Goal: Obtain resource: Obtain resource

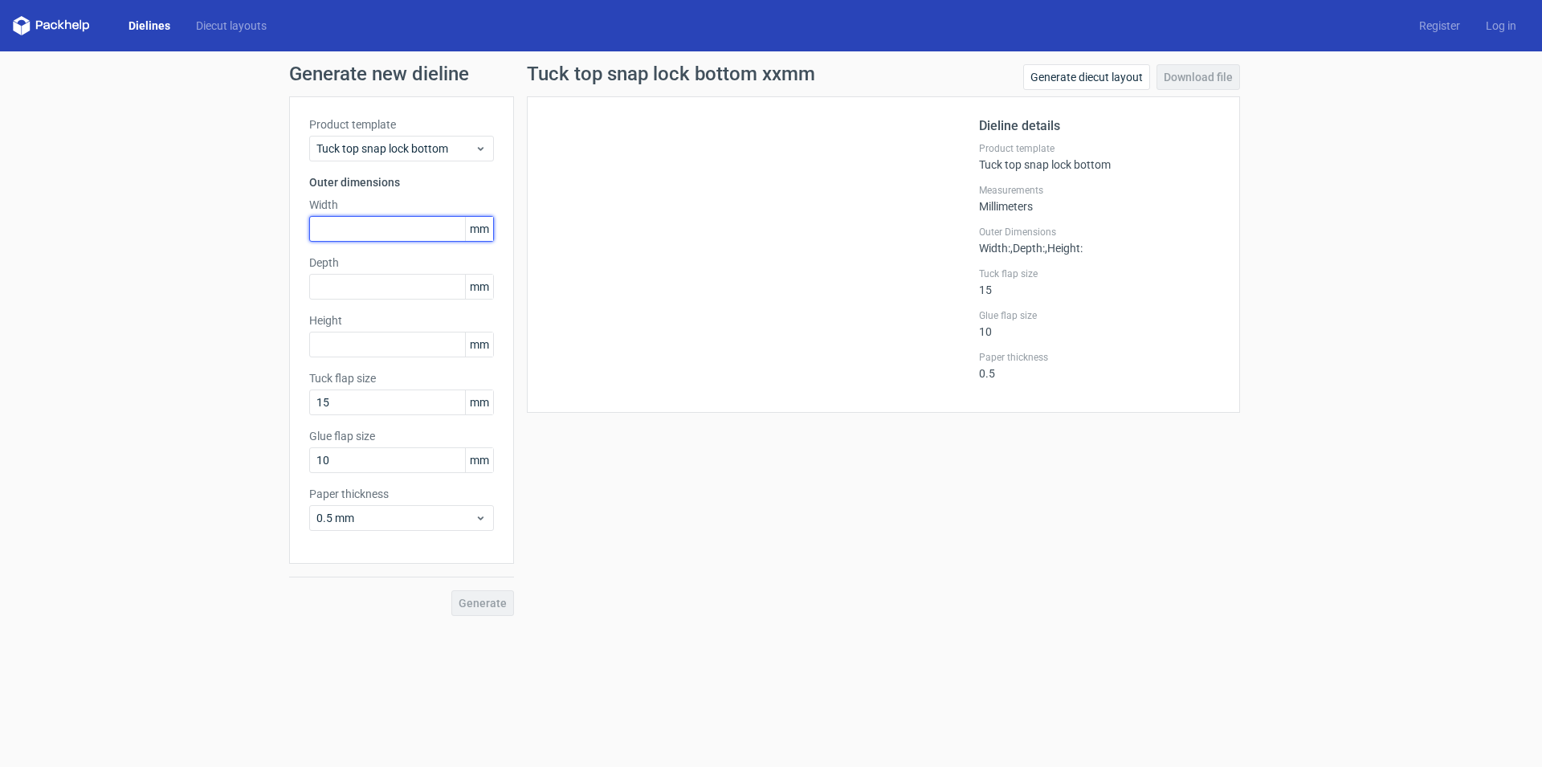
click at [348, 226] on input "text" at bounding box center [401, 229] width 185 height 26
type input "70"
type input "170"
click at [485, 599] on span "Generate" at bounding box center [482, 602] width 48 height 11
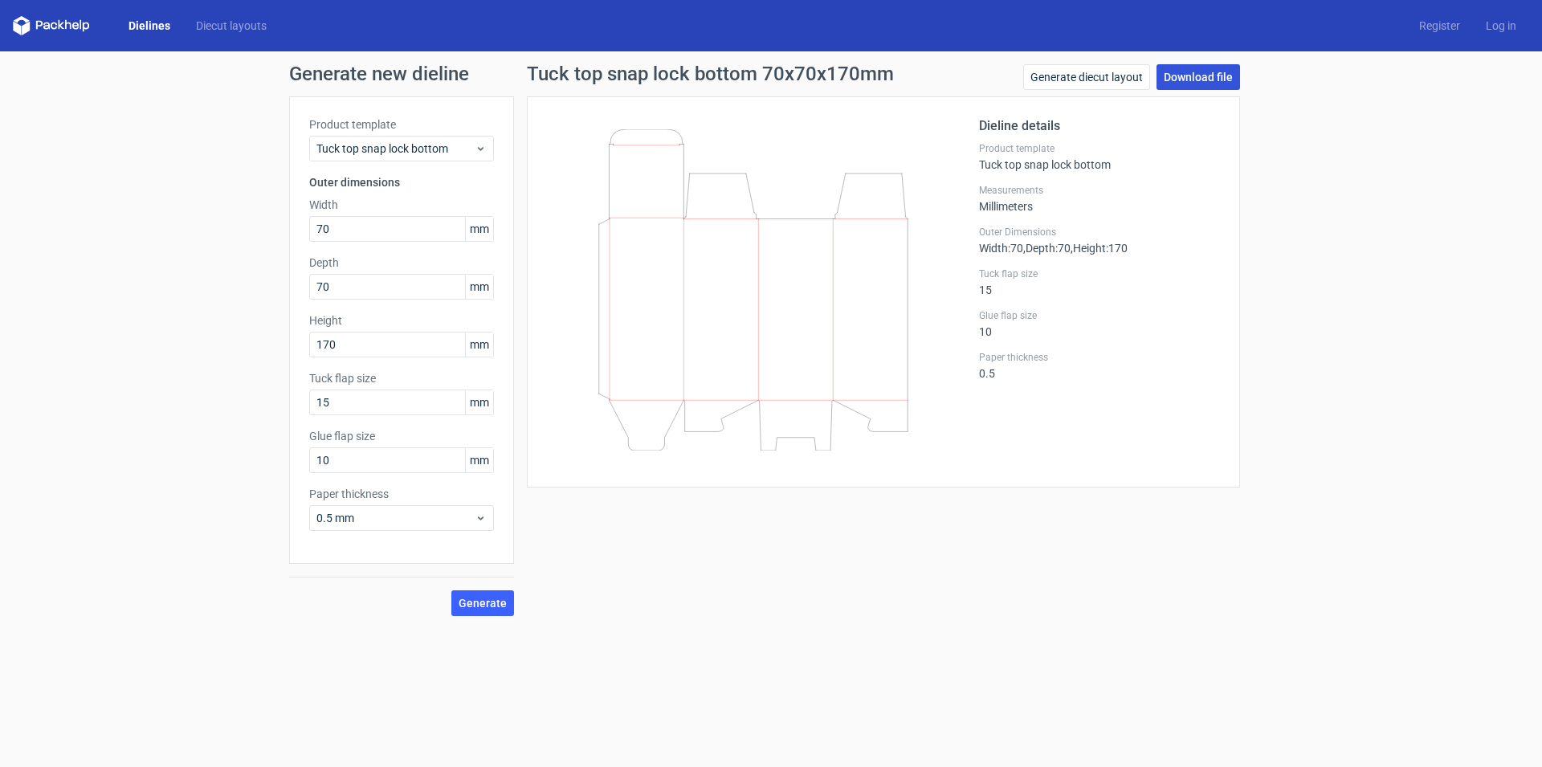
click at [1199, 76] on link "Download file" at bounding box center [1197, 77] width 83 height 26
click at [218, 26] on link "Diecut layouts" at bounding box center [231, 26] width 96 height 16
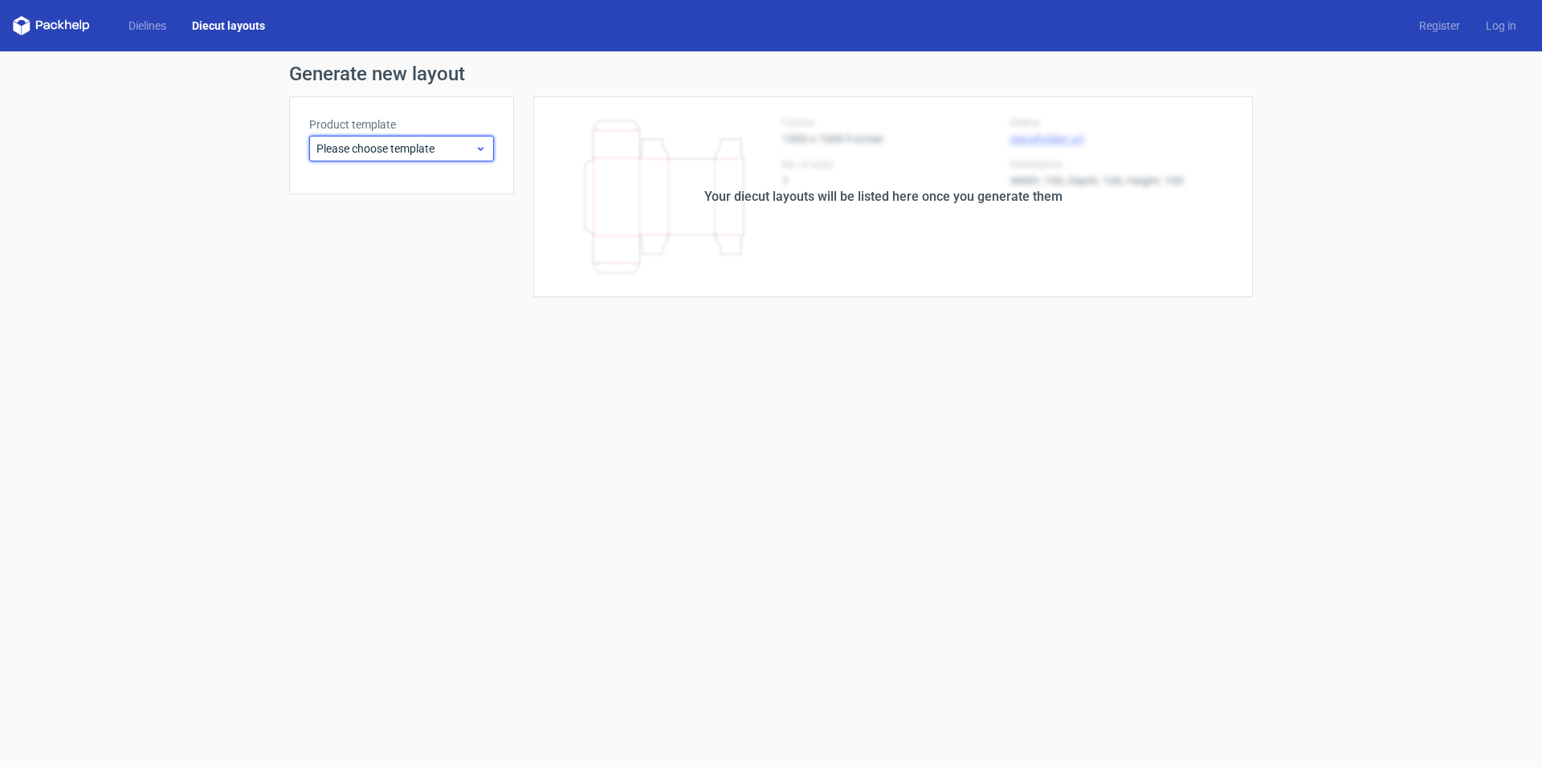
click at [483, 150] on icon at bounding box center [480, 148] width 12 height 13
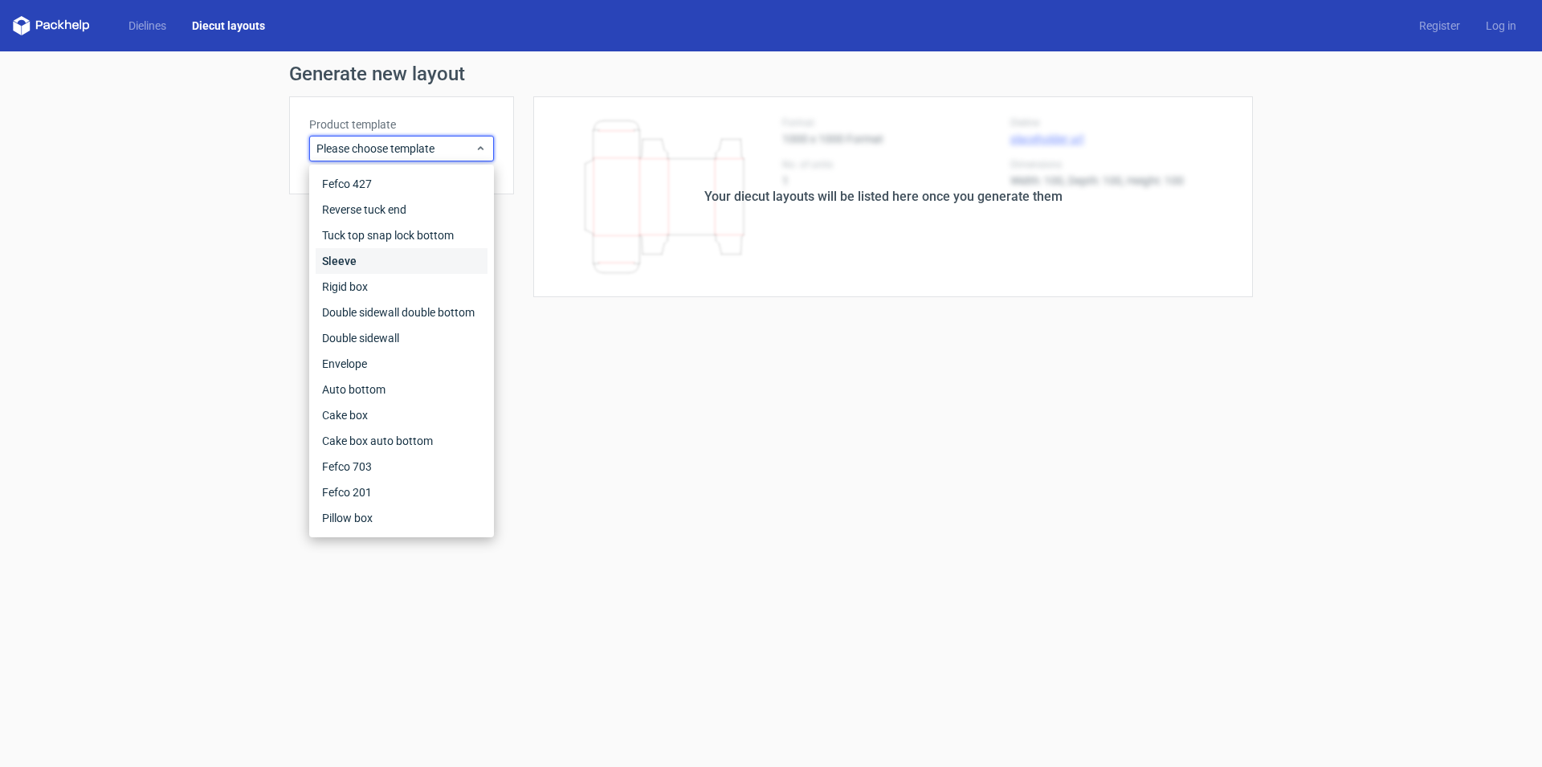
click at [354, 265] on div "Sleeve" at bounding box center [402, 261] width 172 height 26
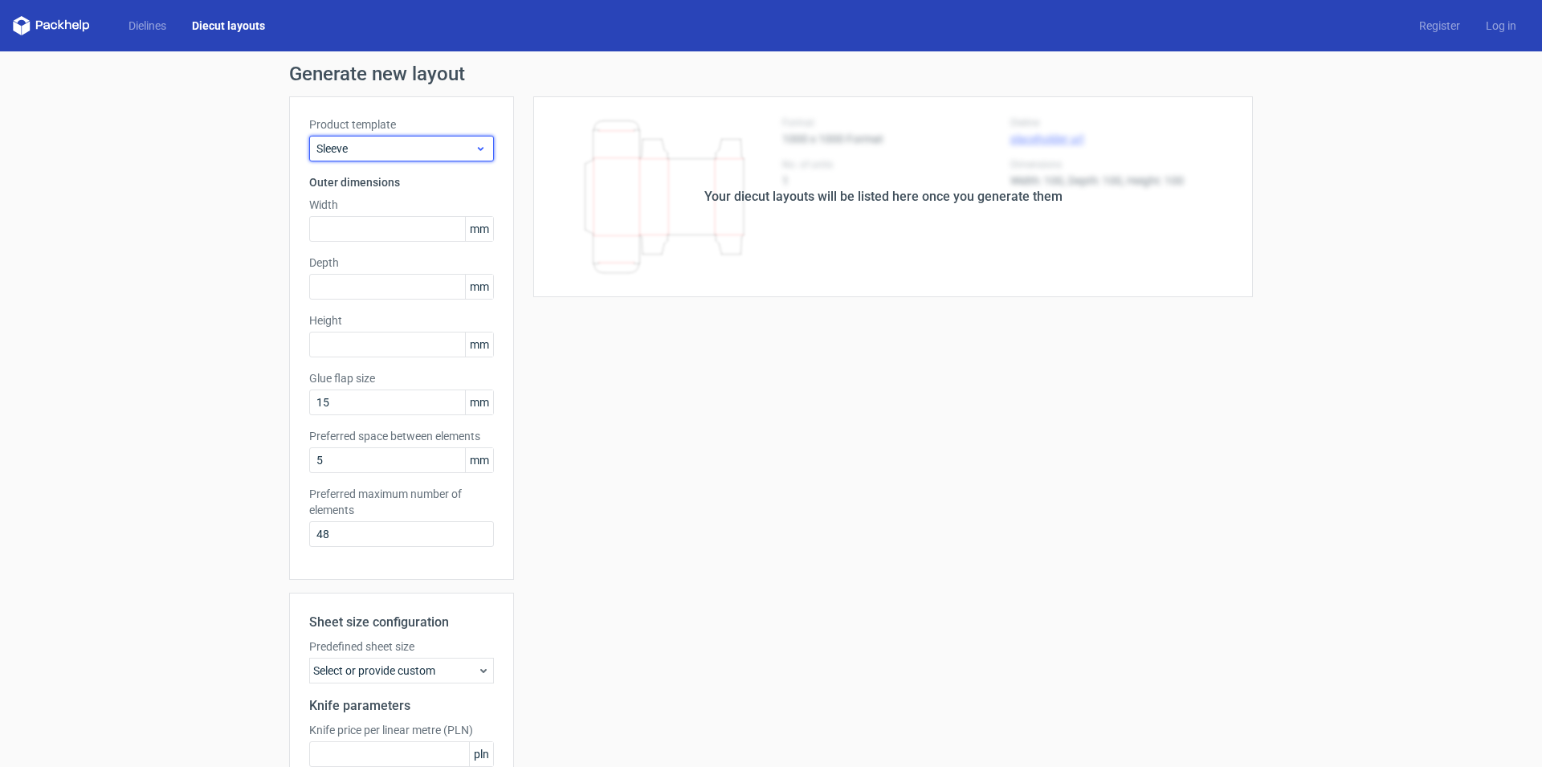
click at [398, 150] on span "Sleeve" at bounding box center [395, 149] width 158 height 16
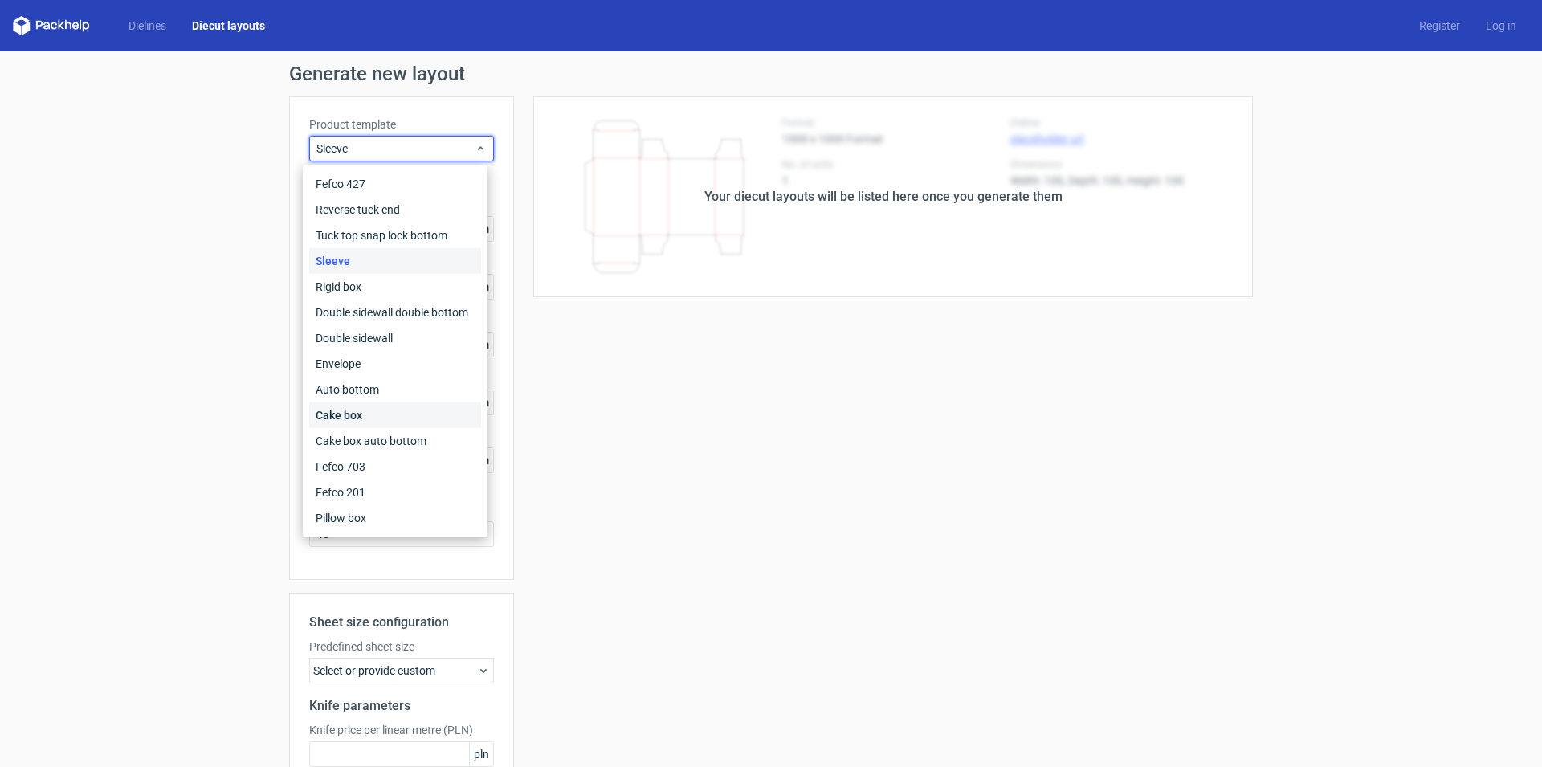
click at [344, 412] on div "Cake box" at bounding box center [395, 415] width 172 height 26
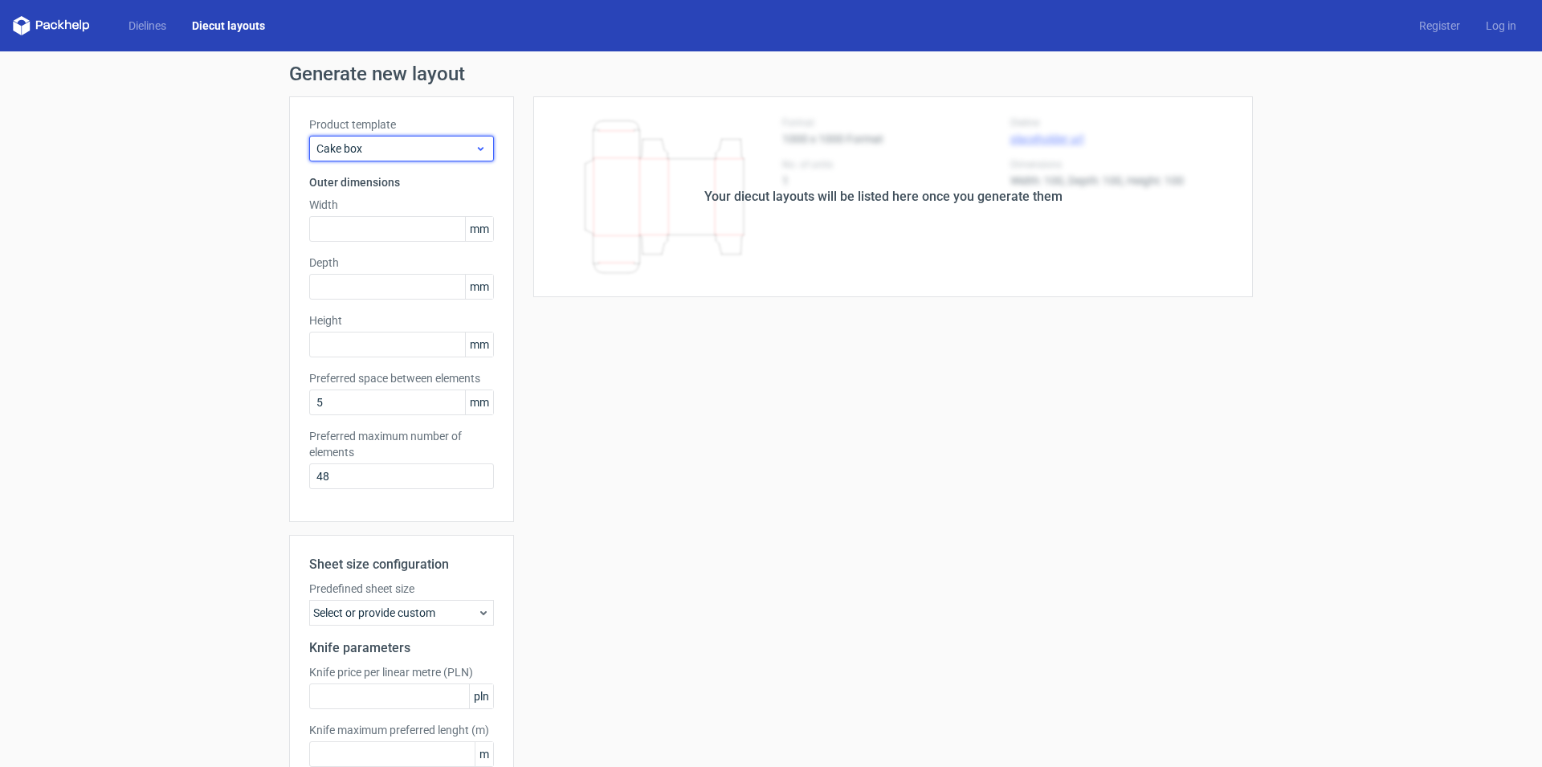
click at [378, 153] on span "Cake box" at bounding box center [395, 149] width 158 height 16
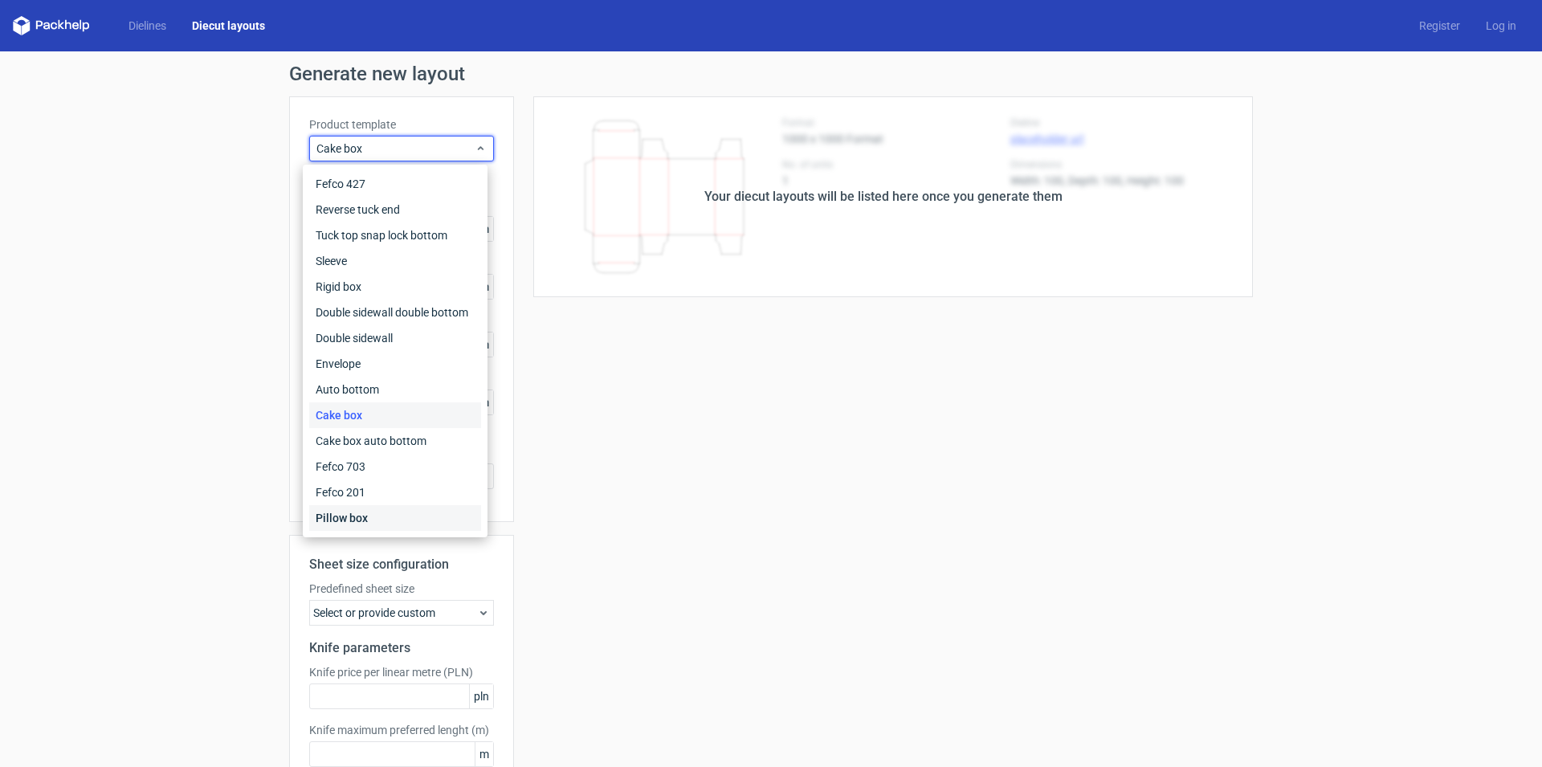
click at [337, 520] on div "Pillow box" at bounding box center [395, 518] width 172 height 26
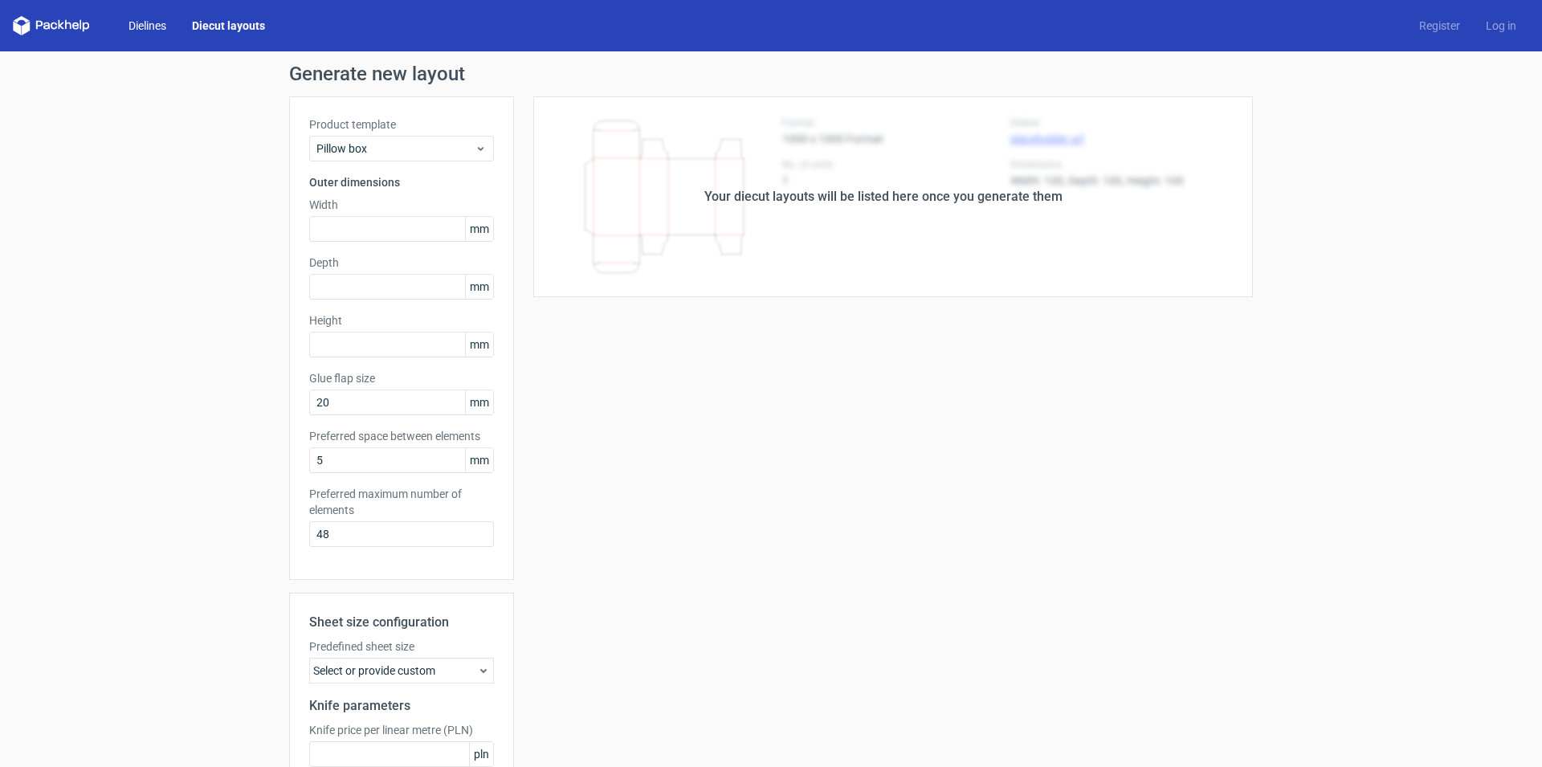
click at [141, 20] on link "Dielines" at bounding box center [147, 26] width 63 height 16
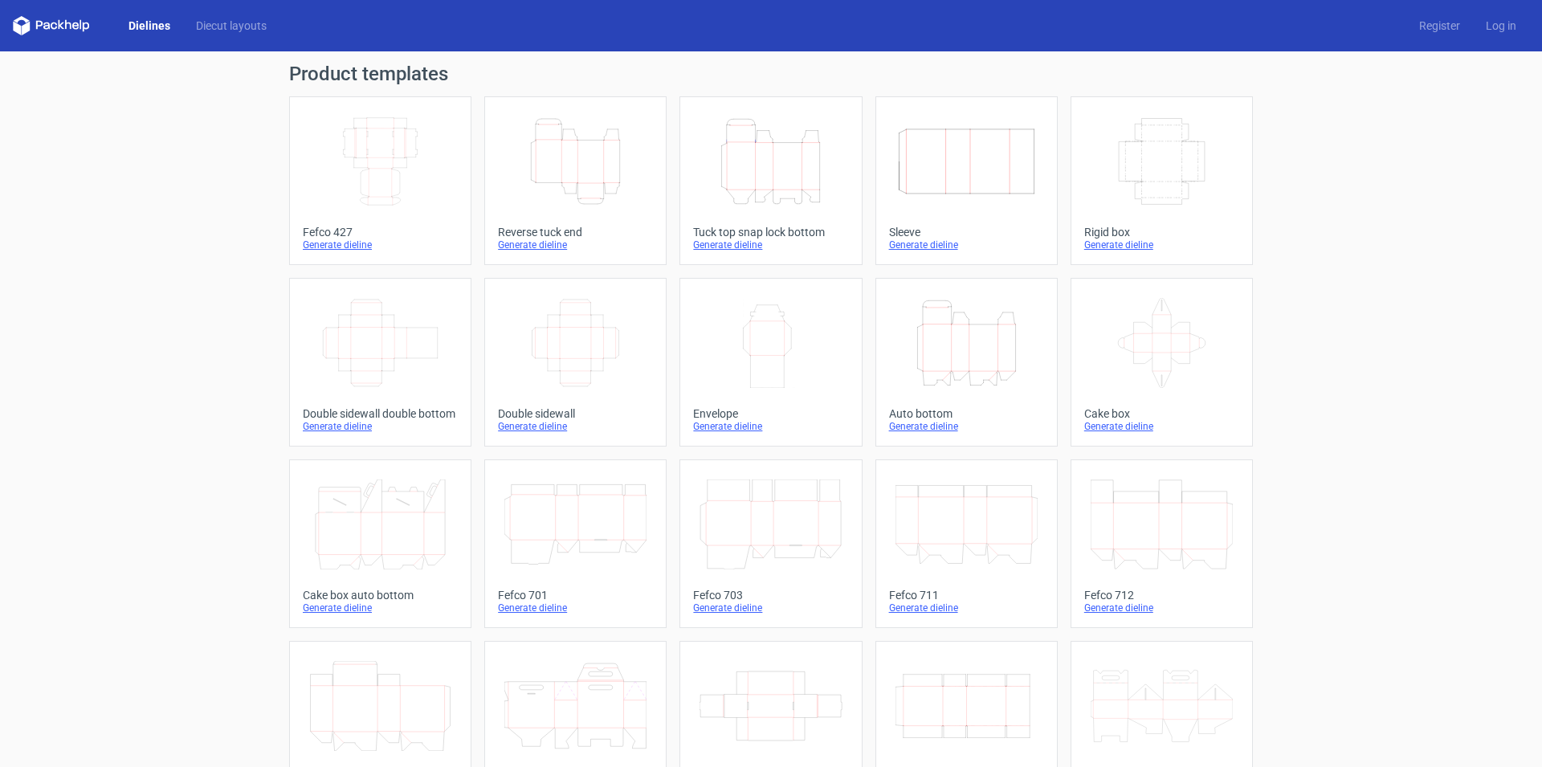
click at [983, 355] on icon "Height Depth Width" at bounding box center [966, 343] width 142 height 90
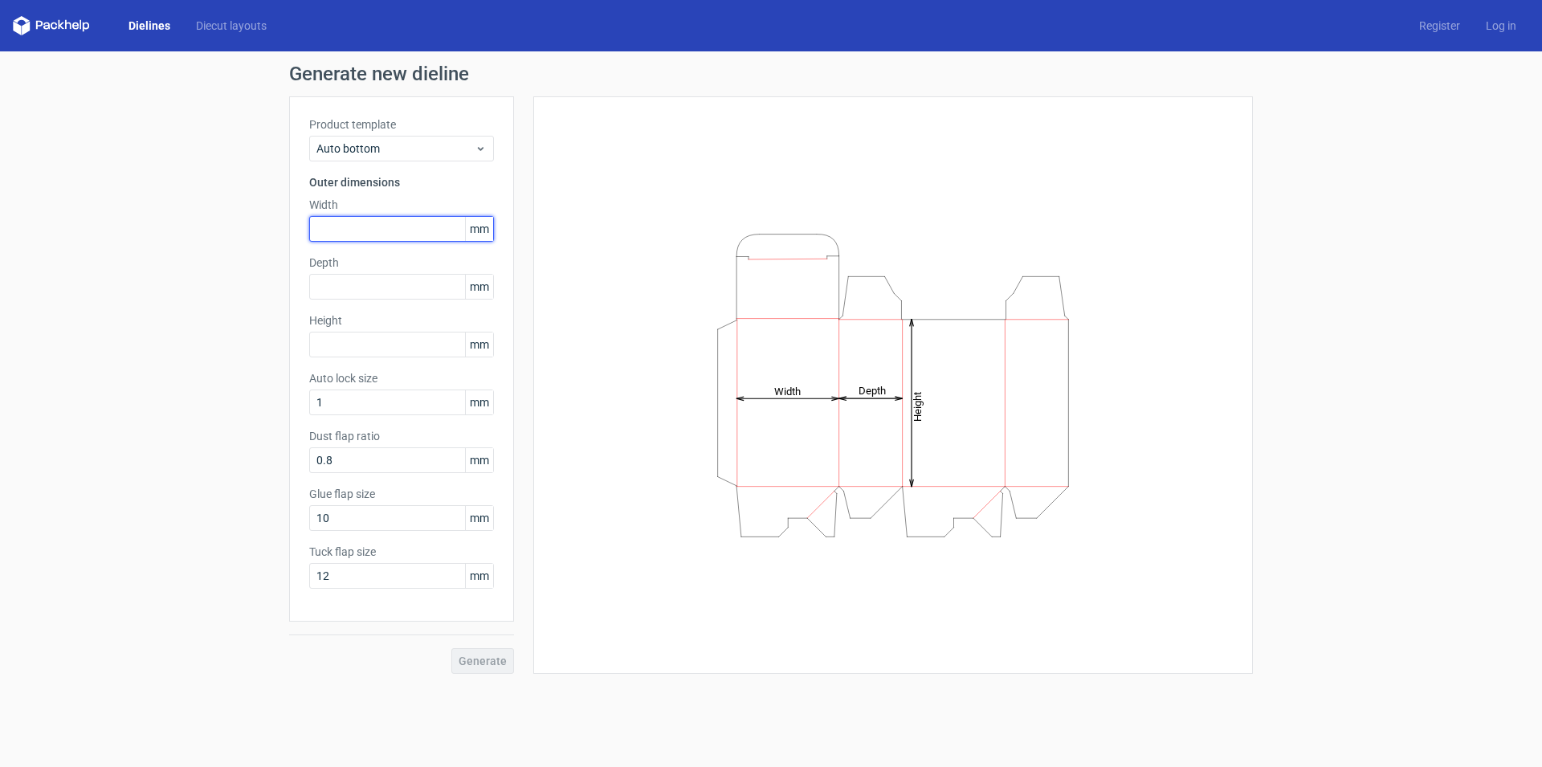
click at [340, 227] on input "text" at bounding box center [401, 229] width 185 height 26
click at [353, 220] on input "text" at bounding box center [401, 229] width 185 height 26
type input "70"
type input "170"
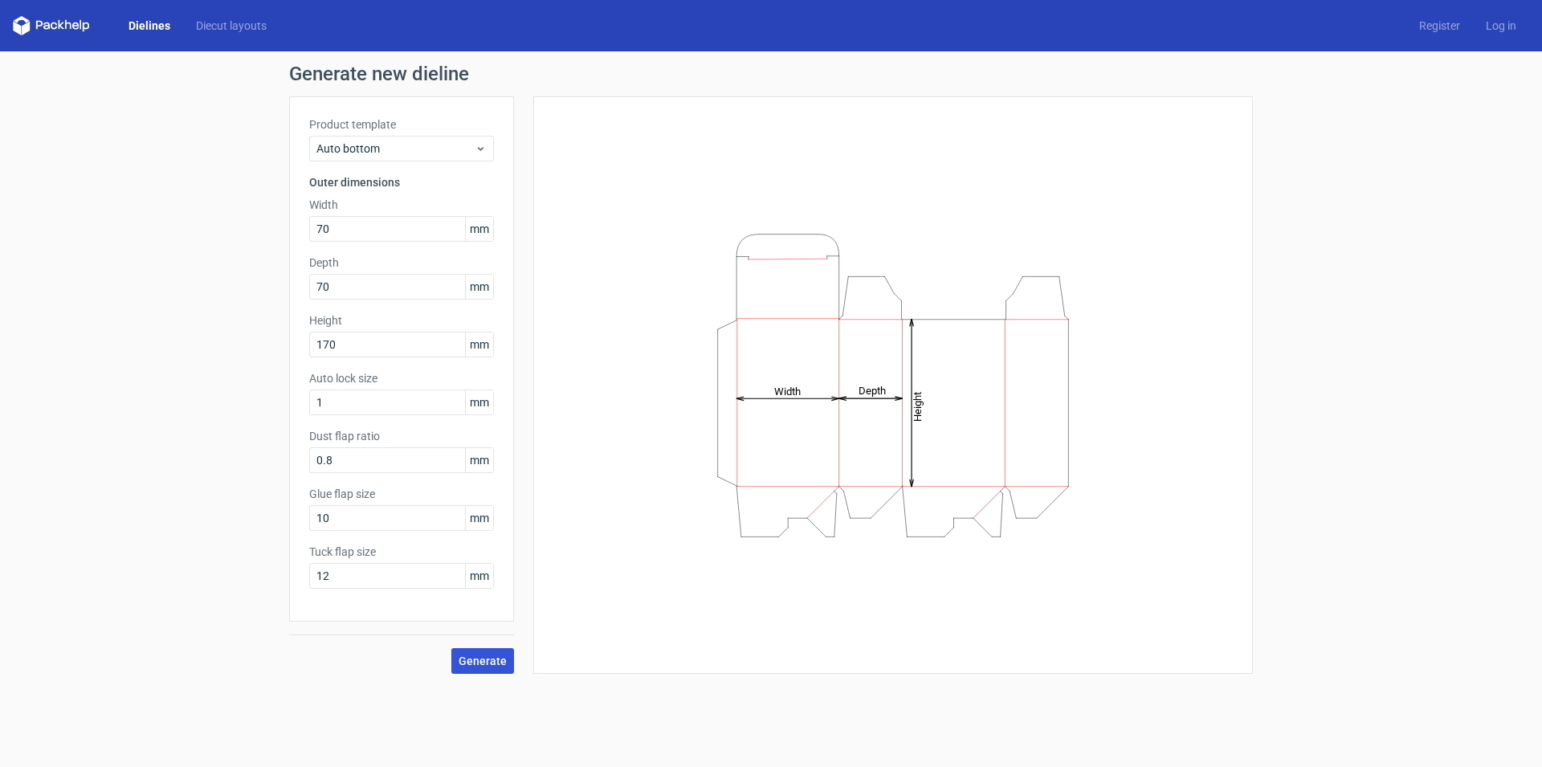
click at [487, 658] on span "Generate" at bounding box center [482, 660] width 48 height 11
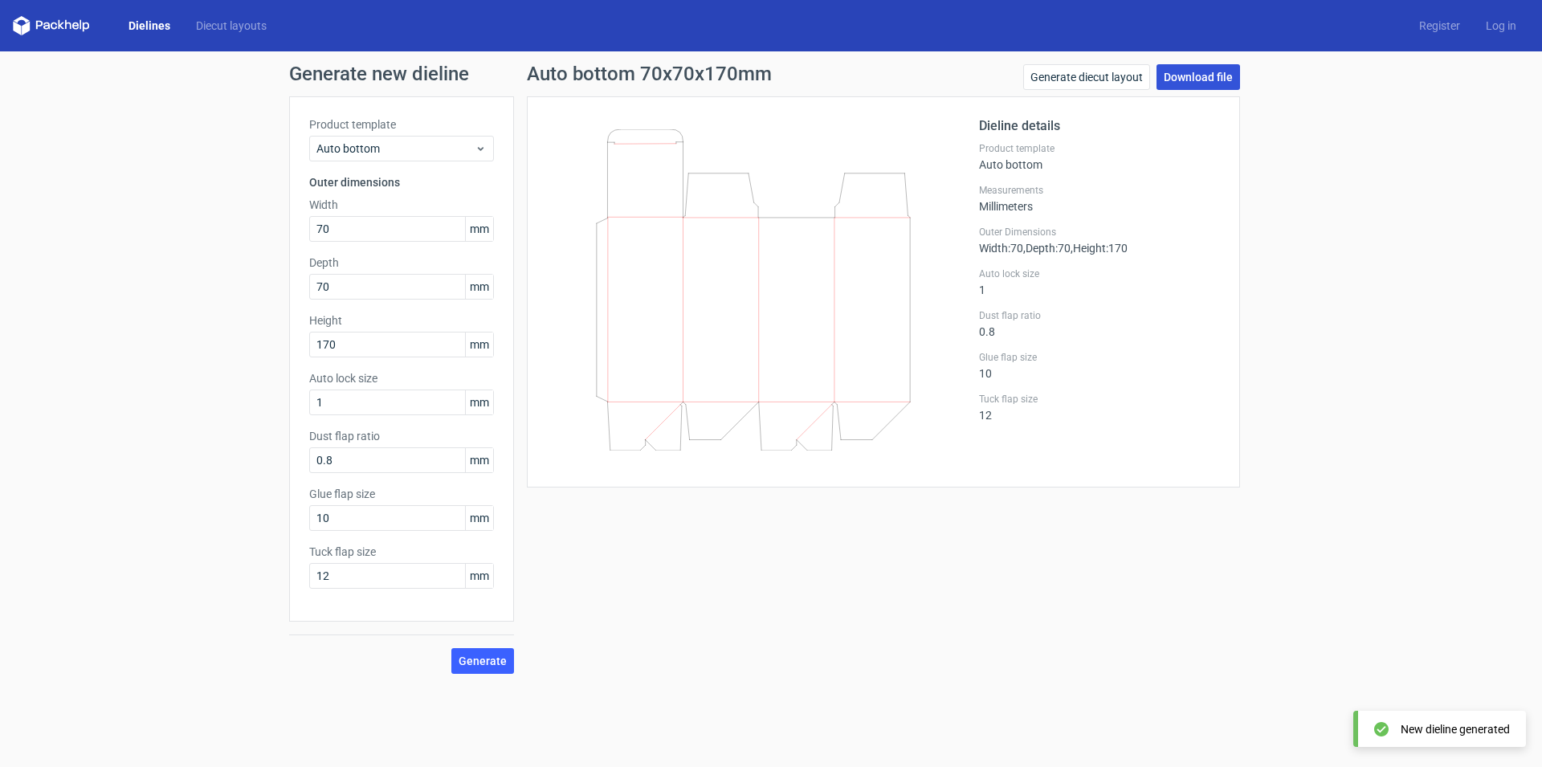
click at [1198, 75] on link "Download file" at bounding box center [1197, 77] width 83 height 26
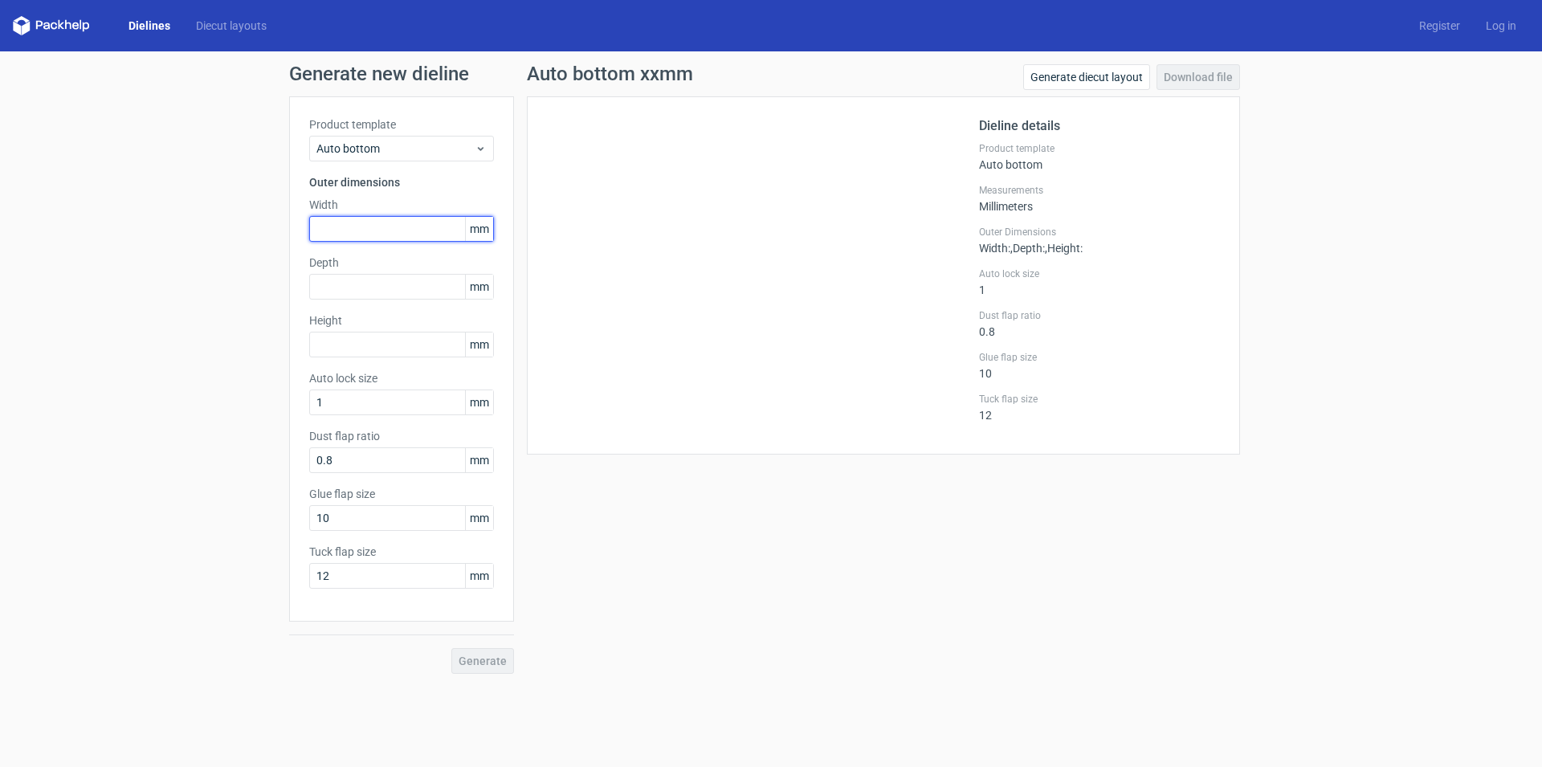
click at [364, 220] on input "text" at bounding box center [401, 229] width 185 height 26
type input "70"
type input "170"
click at [493, 675] on div "Generate new dieline Product template Auto bottom Outer dimensions Width 70 mm …" at bounding box center [771, 368] width 1542 height 635
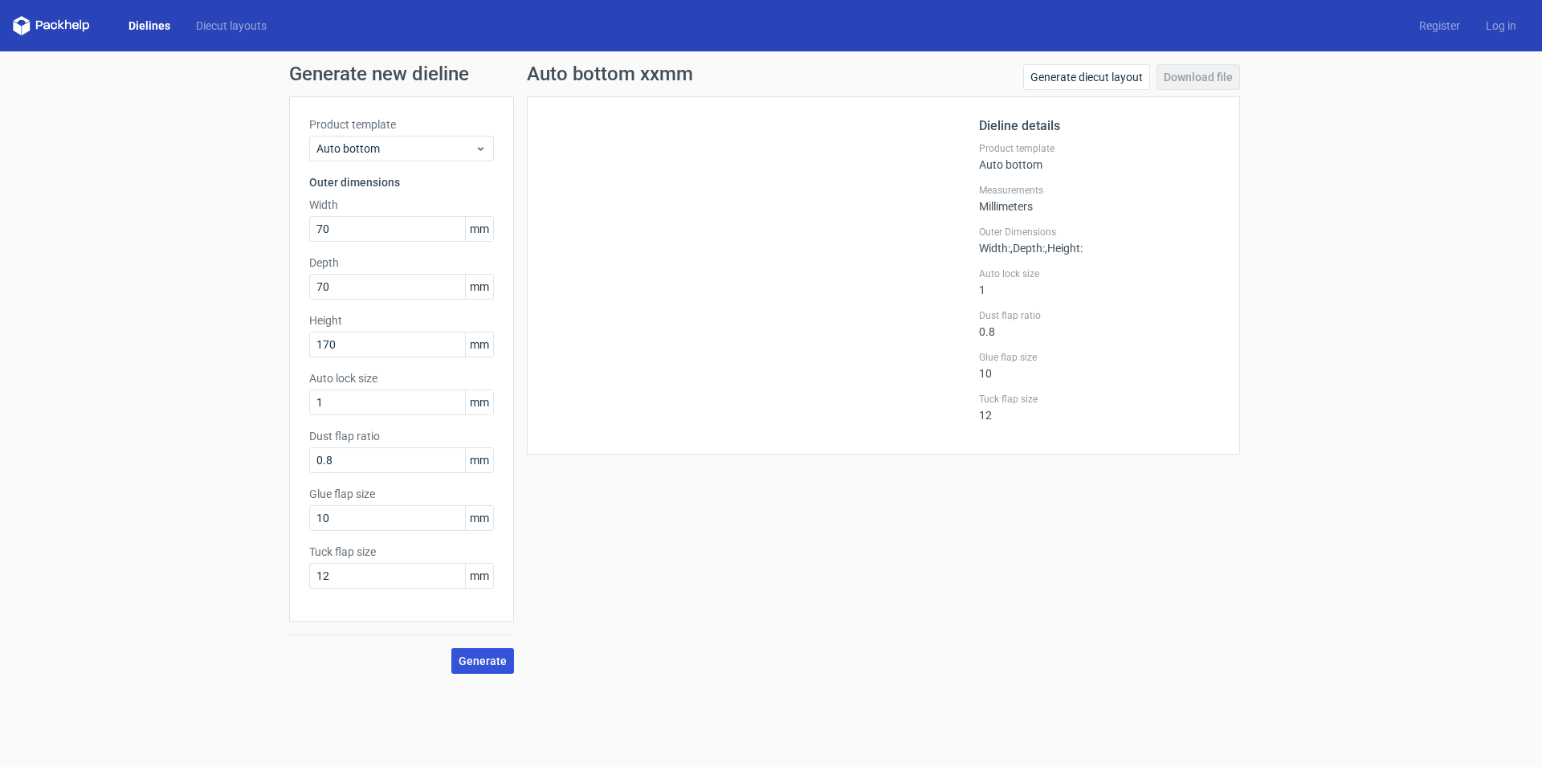
click at [491, 666] on span "Generate" at bounding box center [482, 660] width 48 height 11
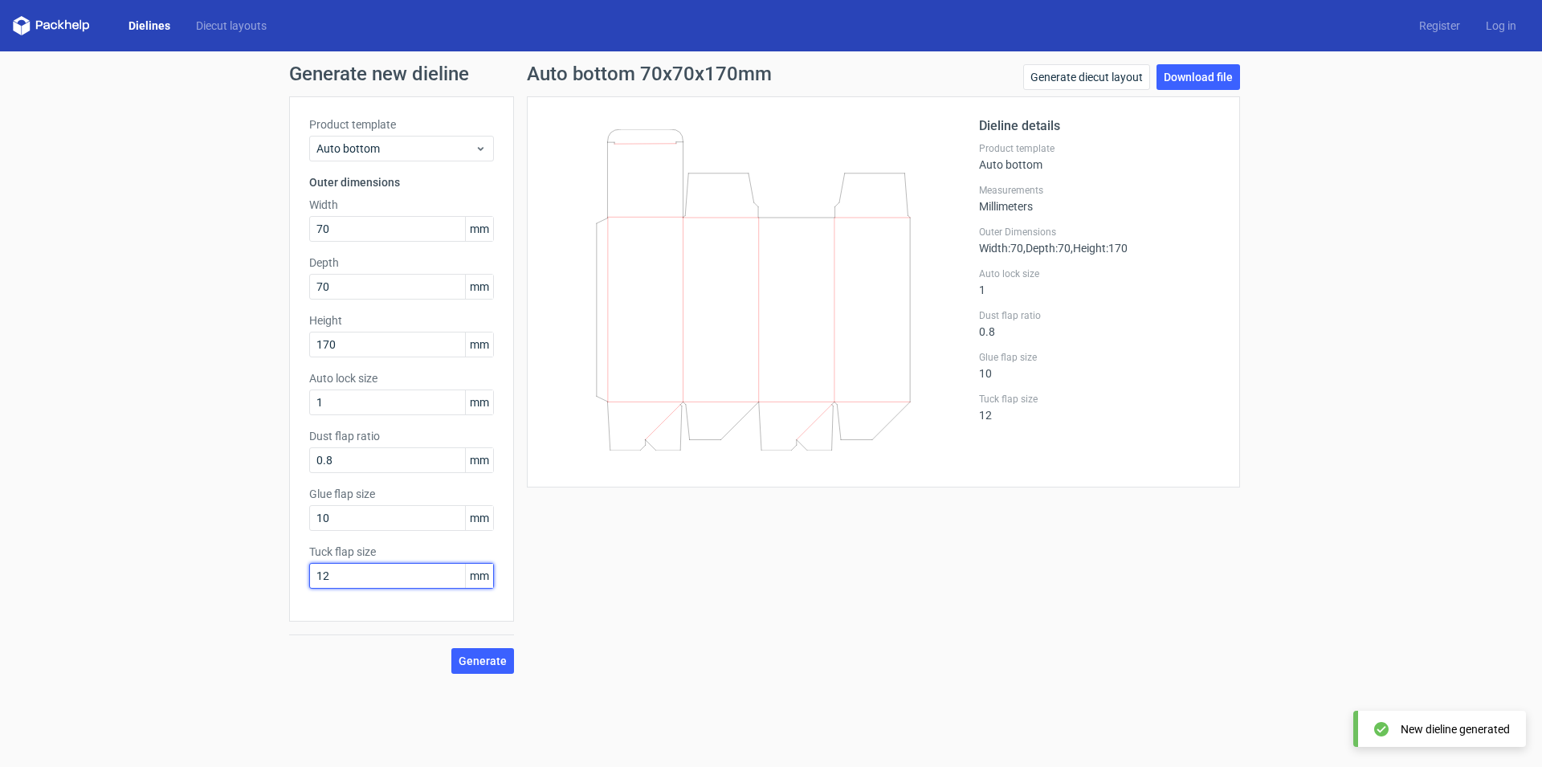
drag, startPoint x: 346, startPoint y: 574, endPoint x: 269, endPoint y: 573, distance: 77.1
click at [309, 573] on input "12" at bounding box center [401, 576] width 185 height 26
type input "15"
click at [481, 655] on span "Generate" at bounding box center [482, 660] width 48 height 11
click at [487, 662] on span "Generate" at bounding box center [482, 660] width 48 height 11
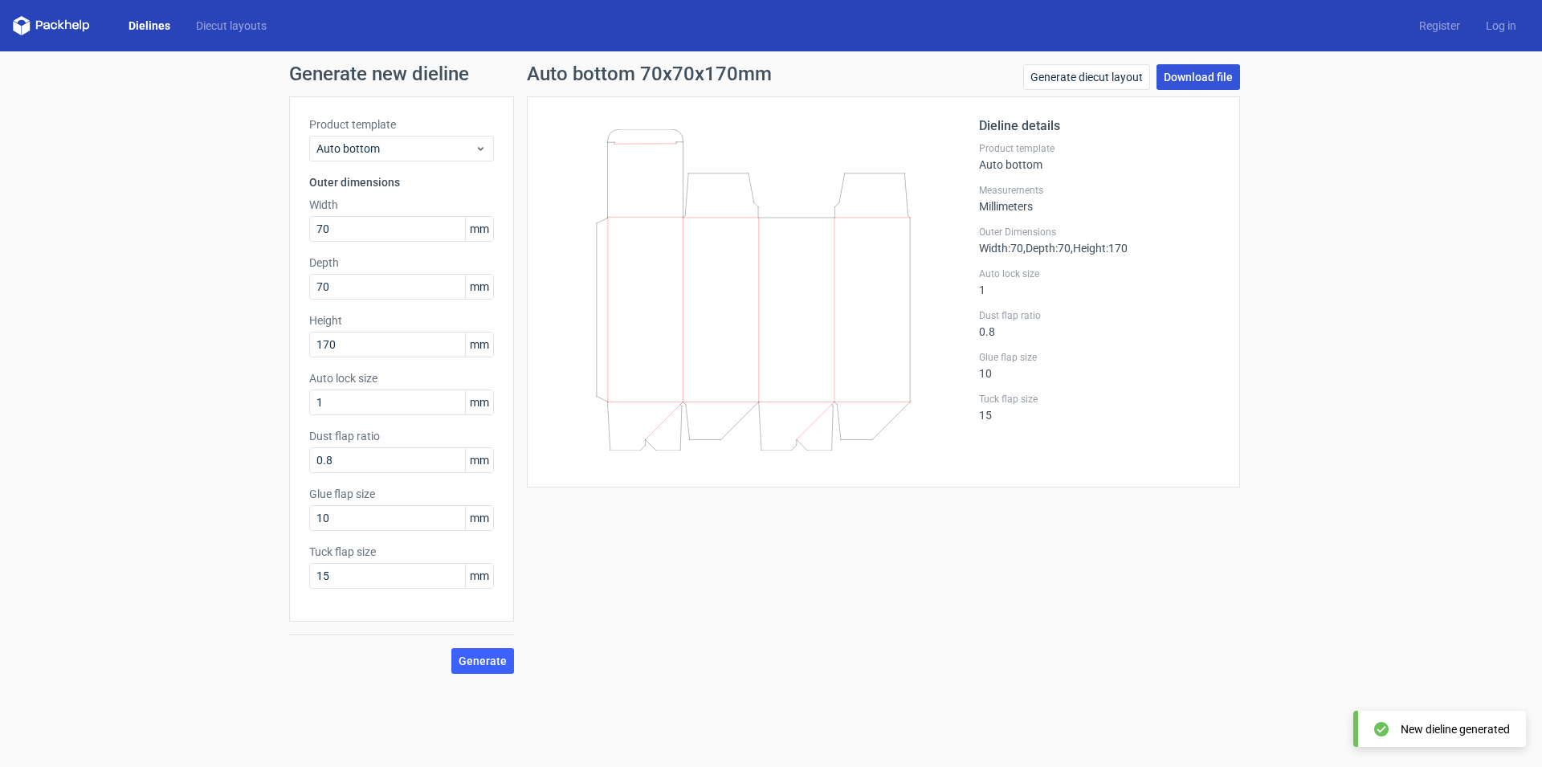
click at [1194, 74] on link "Download file" at bounding box center [1197, 77] width 83 height 26
drag, startPoint x: 292, startPoint y: 74, endPoint x: 471, endPoint y: 78, distance: 179.1
click at [471, 78] on h1 "Generate new dieline" at bounding box center [770, 73] width 963 height 19
copy h1 "Generate new dieline"
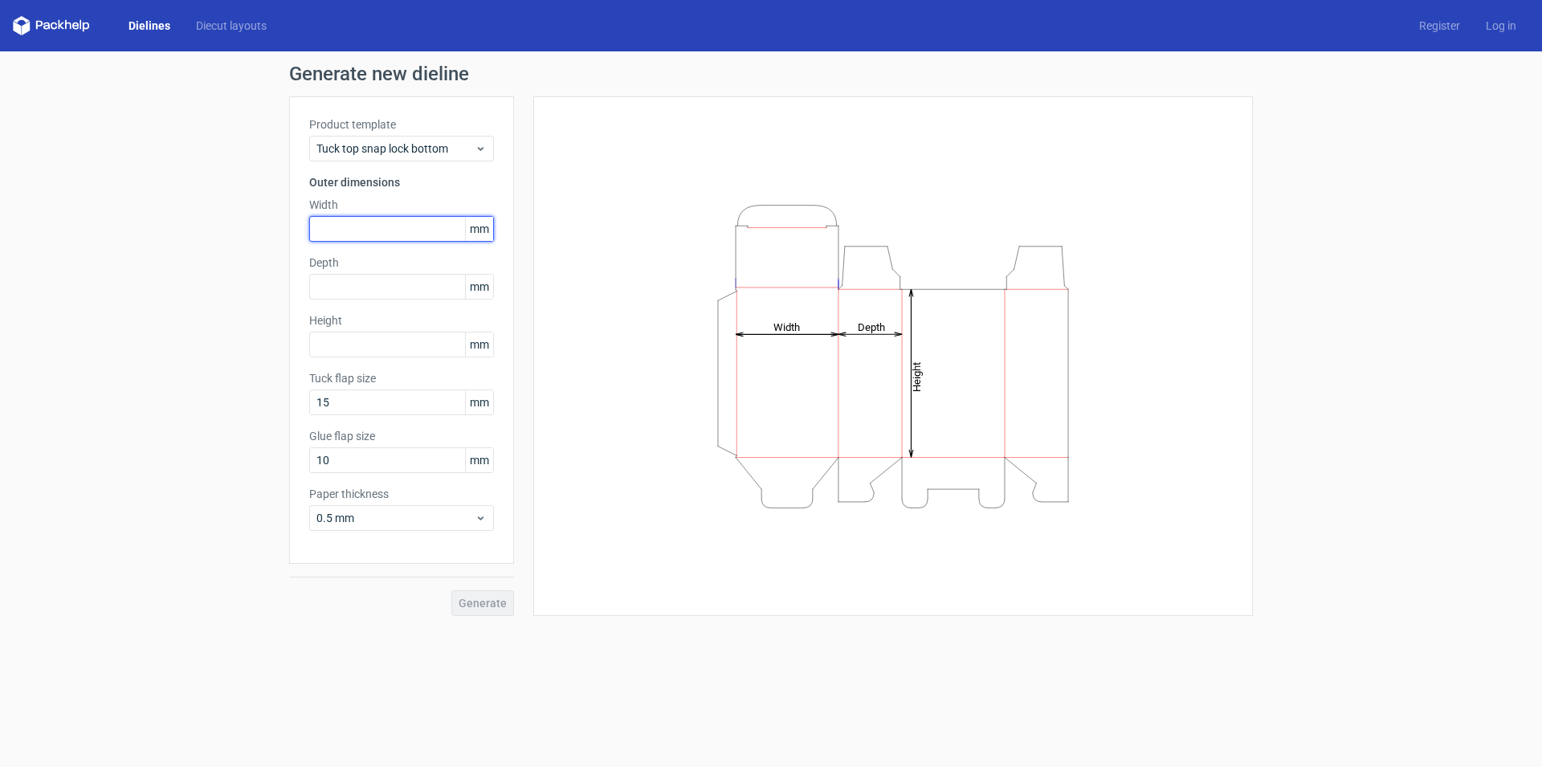
click at [344, 231] on input "text" at bounding box center [401, 229] width 185 height 26
type input "70"
type input "170"
click at [487, 603] on span "Generate" at bounding box center [482, 602] width 48 height 11
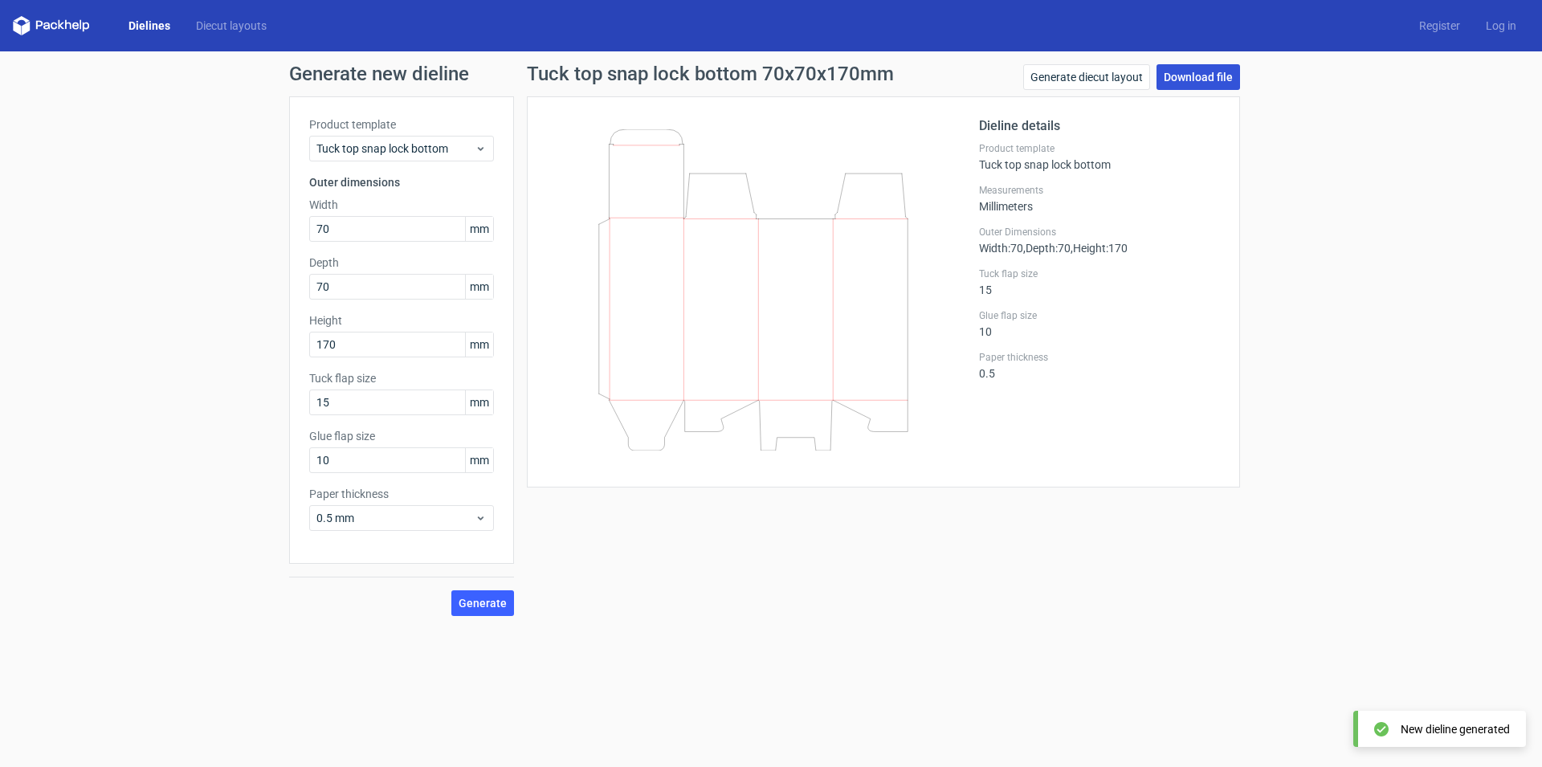
click at [1195, 74] on link "Download file" at bounding box center [1197, 77] width 83 height 26
click at [1101, 81] on link "Generate diecut layout" at bounding box center [1086, 77] width 127 height 26
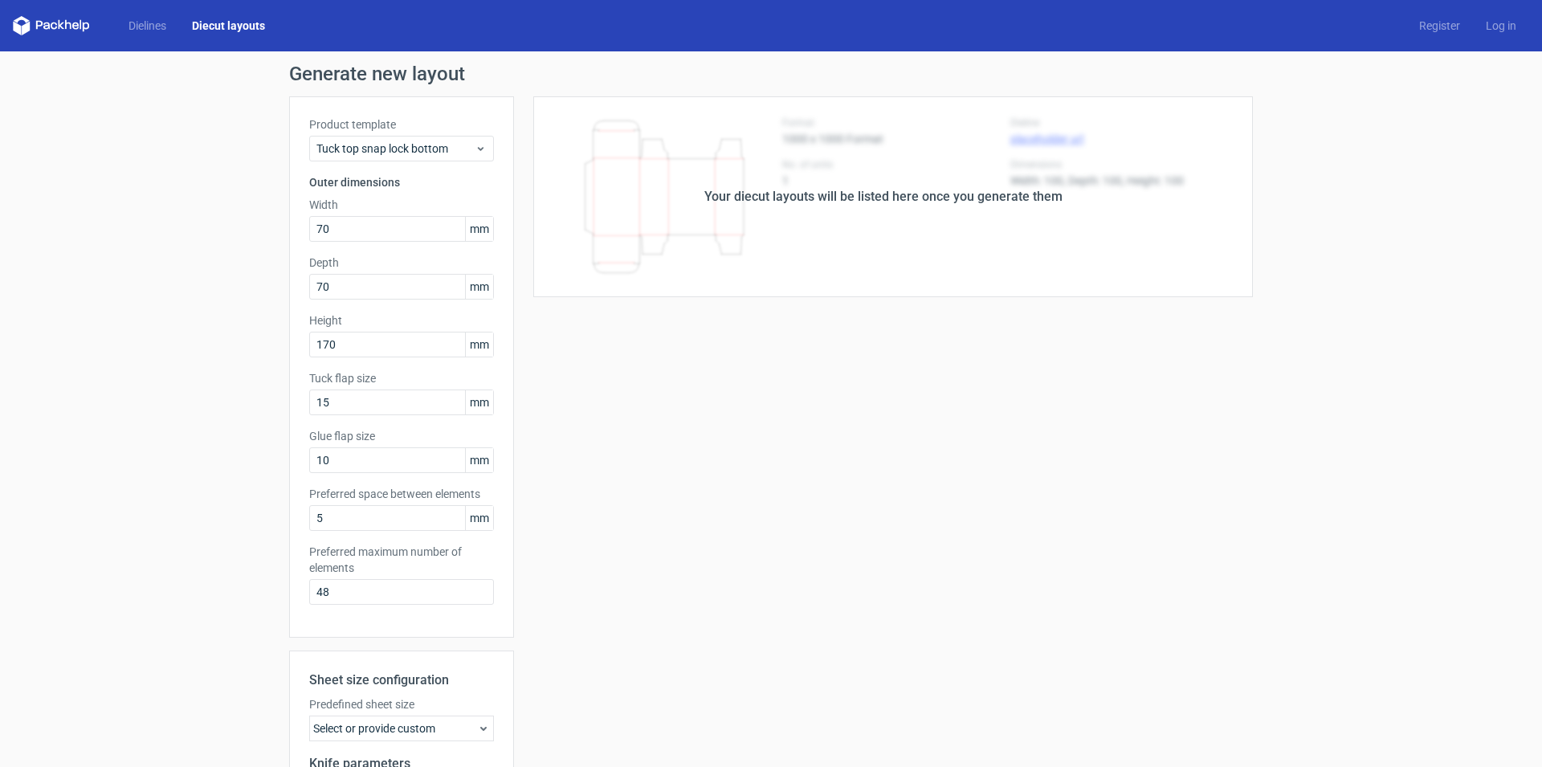
click at [812, 391] on div "Your diecut layouts will be listed here once you generate them Height Depth Wid…" at bounding box center [883, 531] width 739 height 871
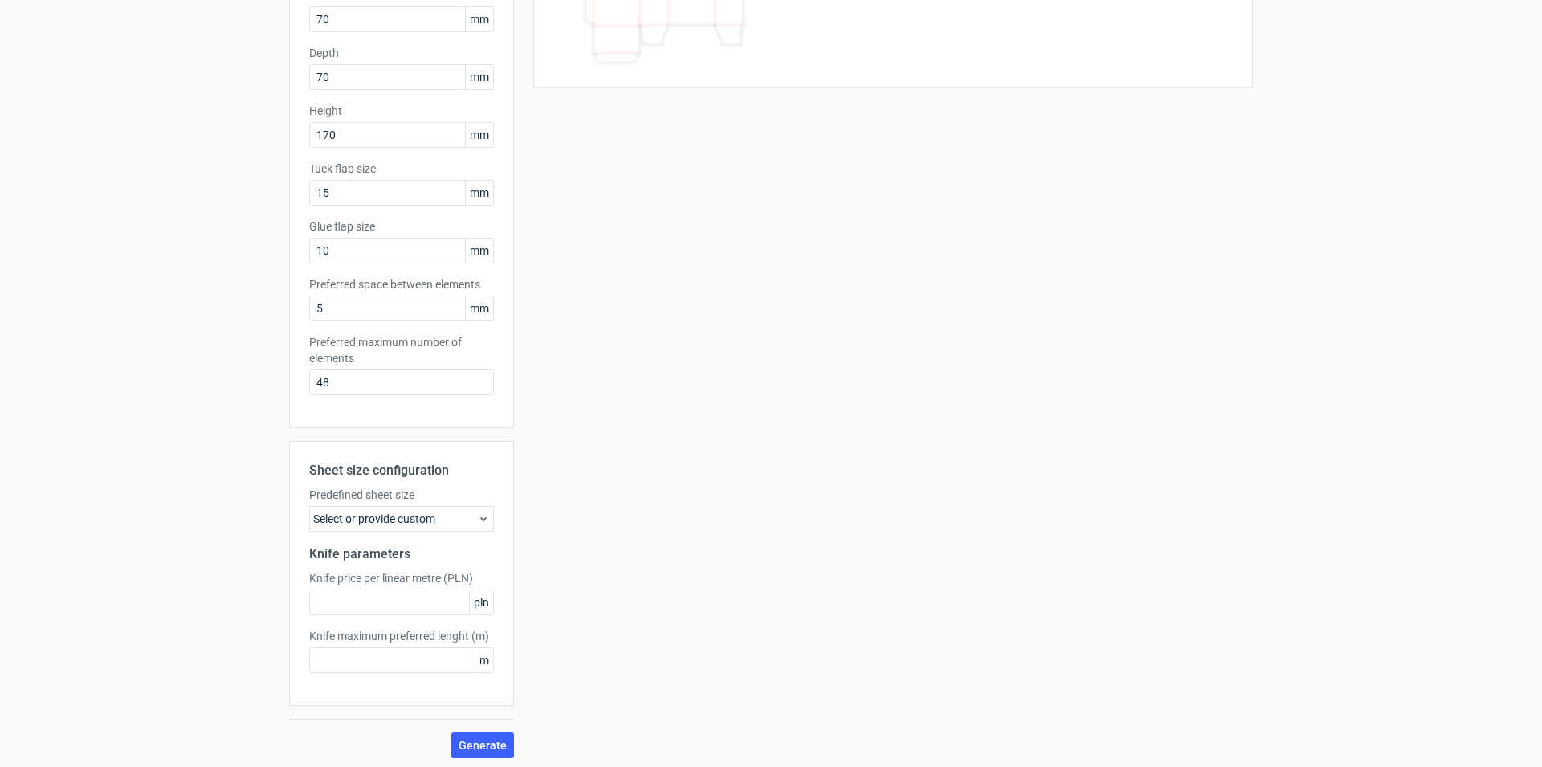
scroll to position [214, 0]
click at [474, 739] on span "Generate" at bounding box center [482, 740] width 48 height 11
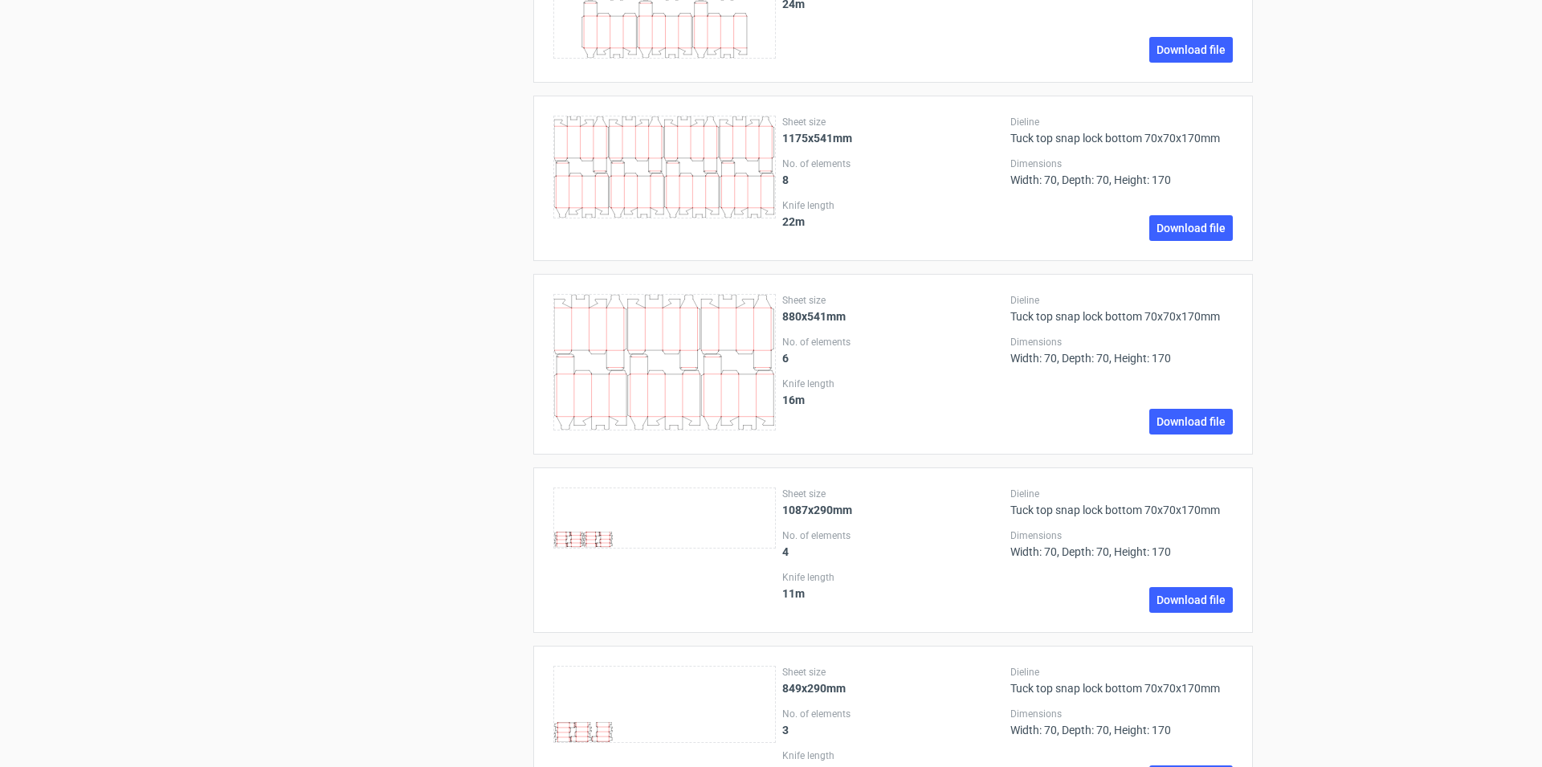
scroll to position [1431, 0]
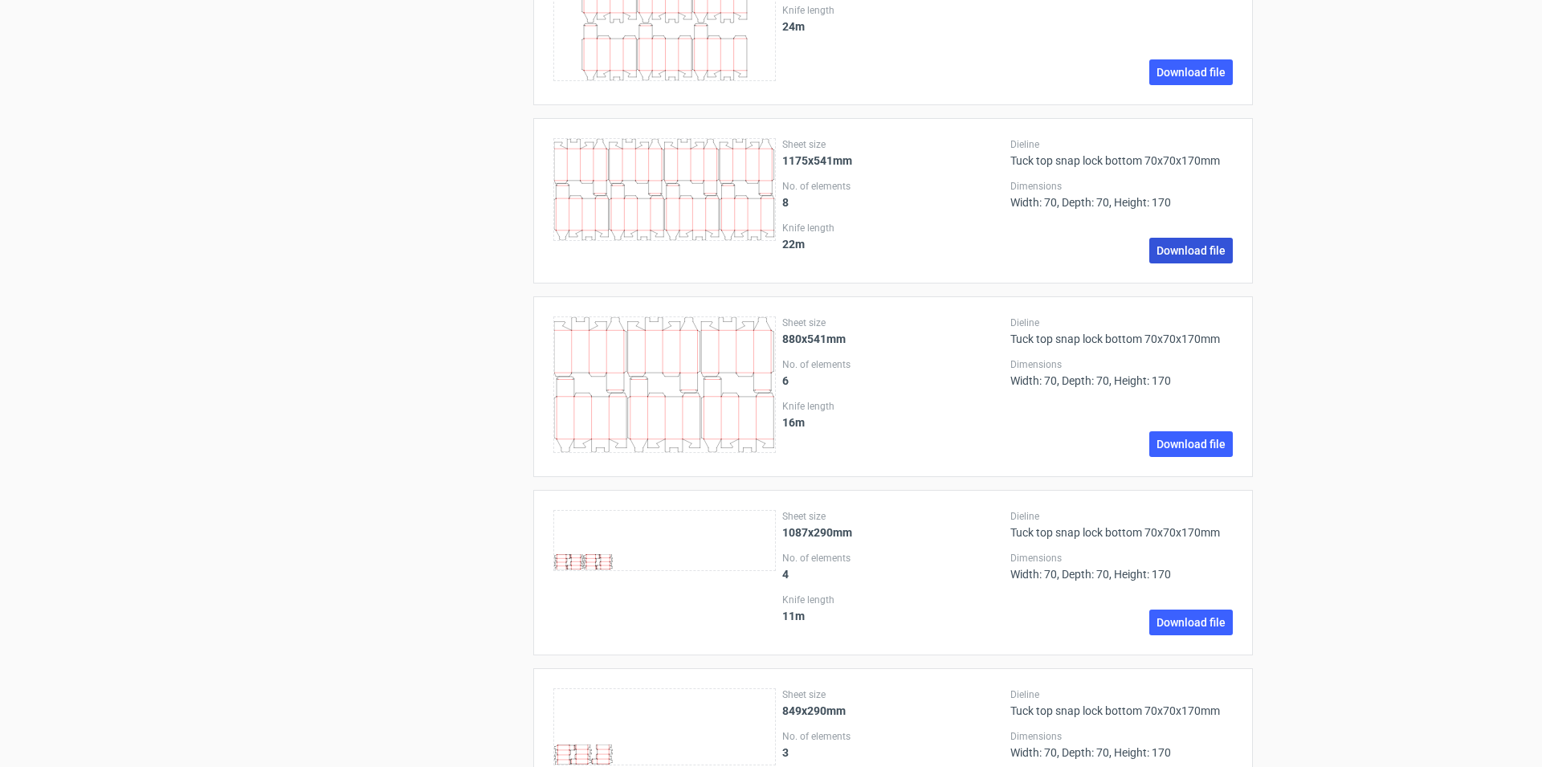
click at [1187, 250] on link "Download file" at bounding box center [1190, 251] width 83 height 26
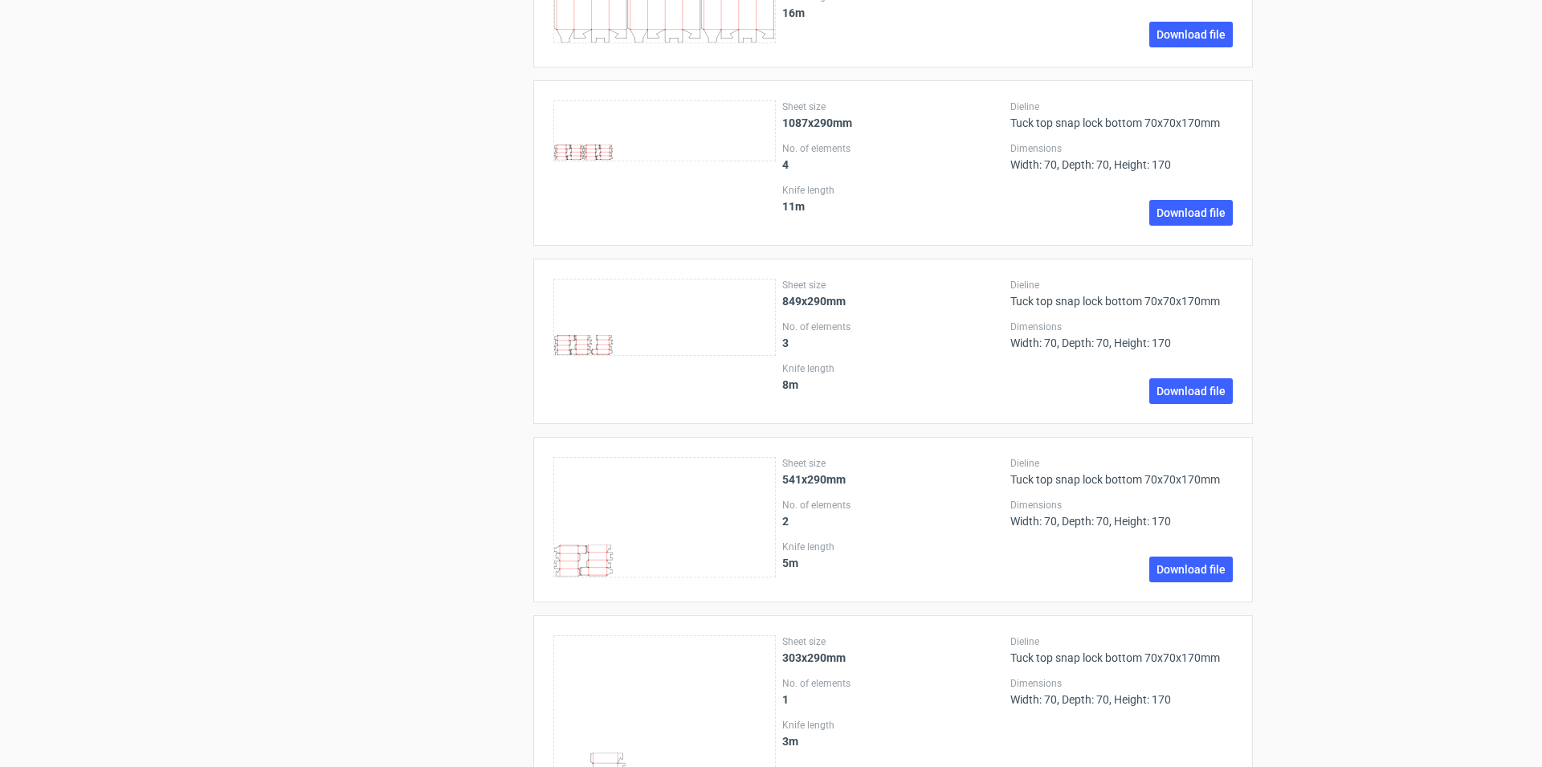
scroll to position [1922, 0]
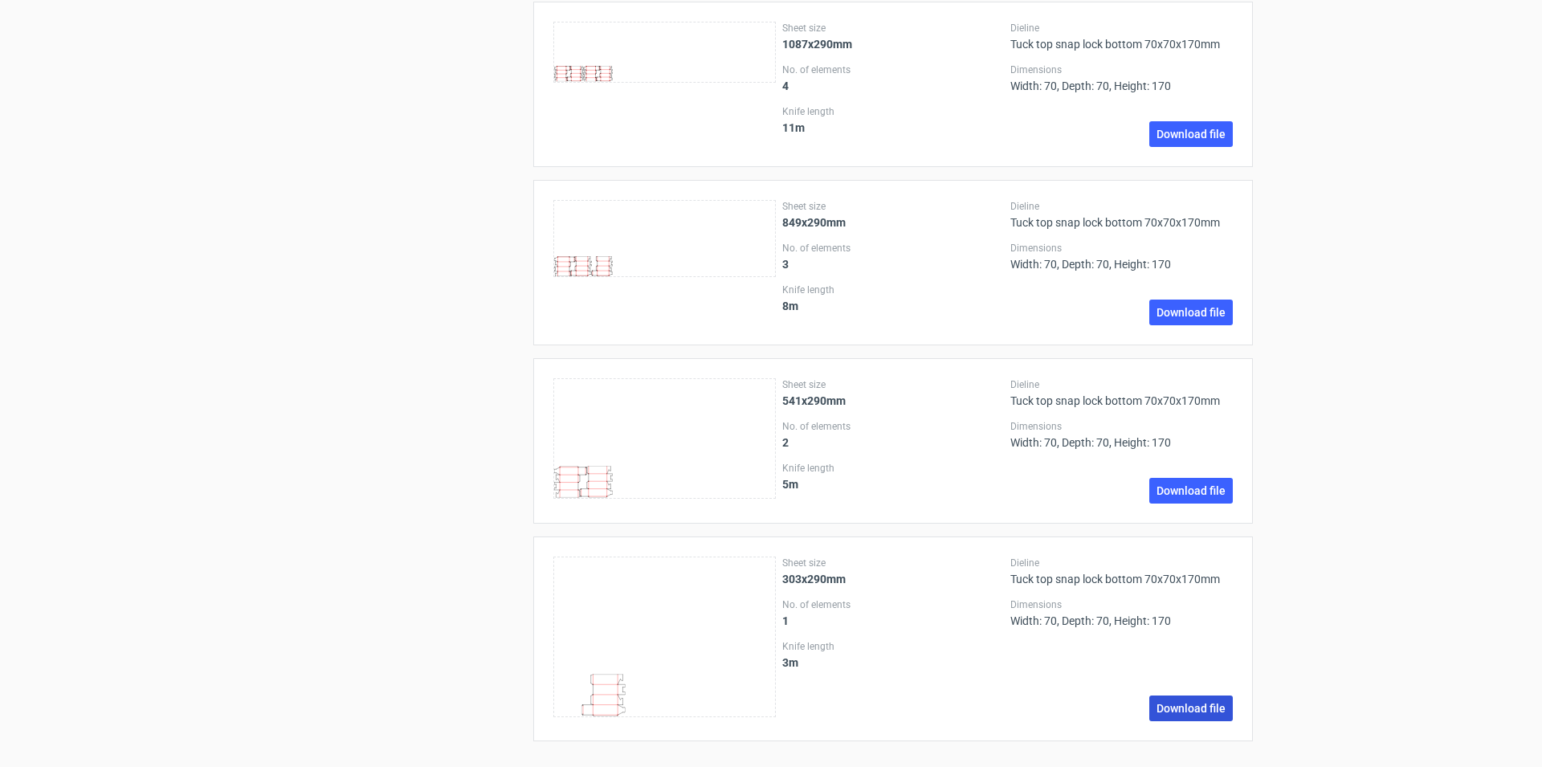
click at [1182, 707] on link "Download file" at bounding box center [1190, 708] width 83 height 26
